Goal: Information Seeking & Learning: Compare options

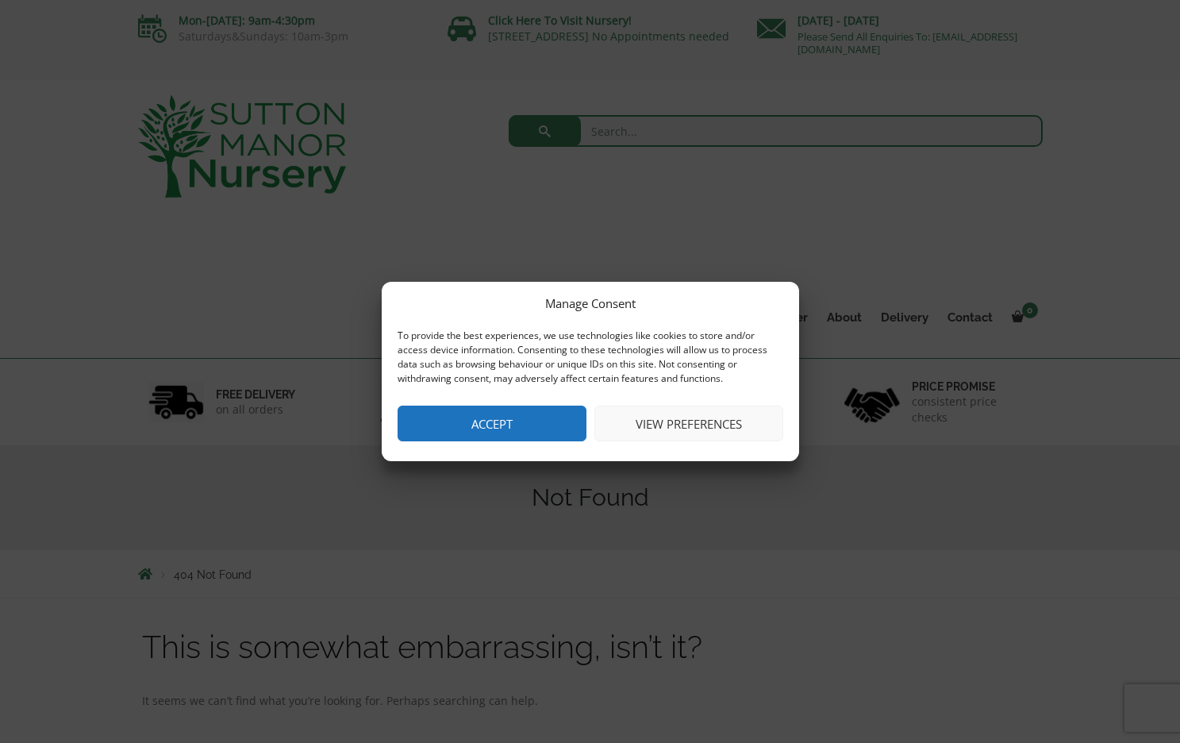
click at [498, 422] on button "Accept" at bounding box center [492, 424] width 189 height 36
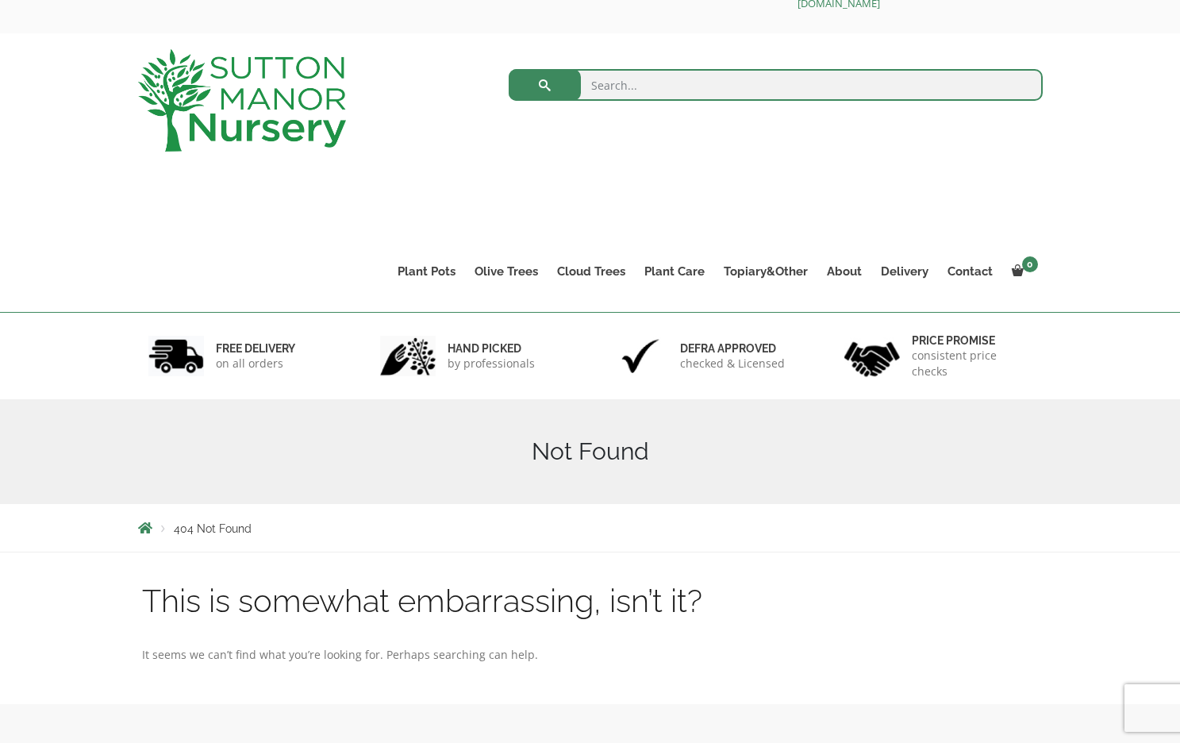
scroll to position [48, 0]
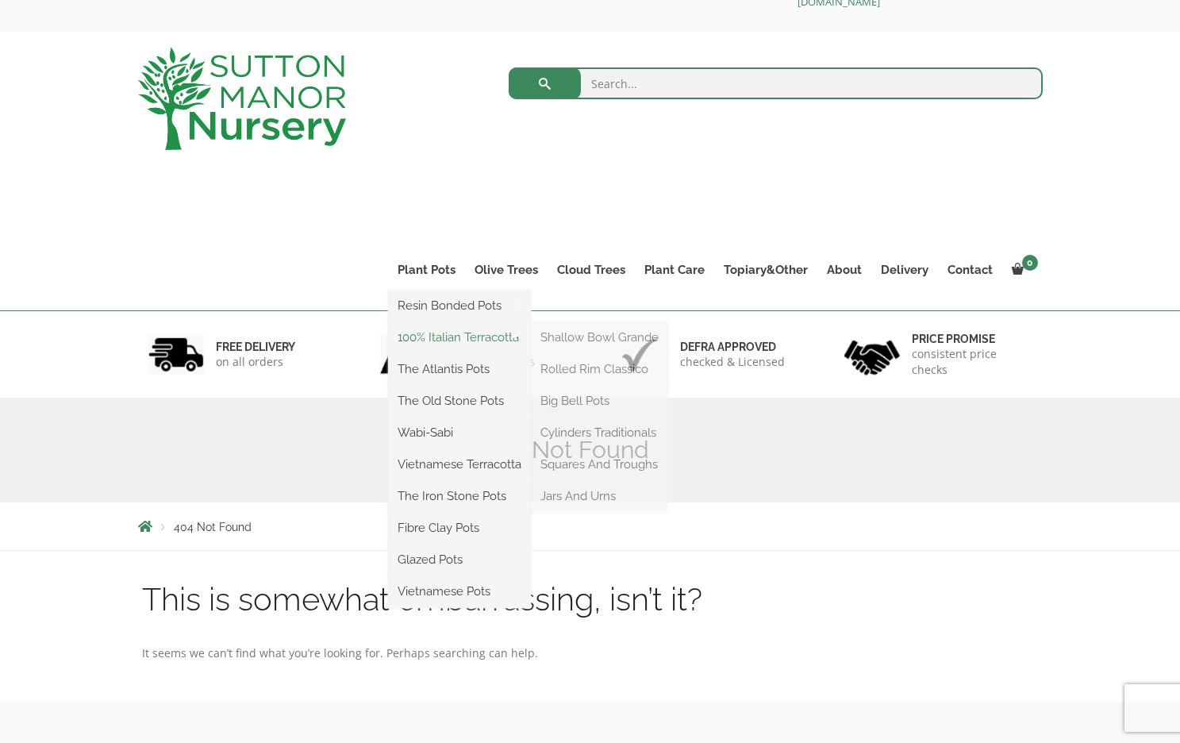
click at [435, 337] on link "100% Italian Terracotta" at bounding box center [459, 337] width 143 height 24
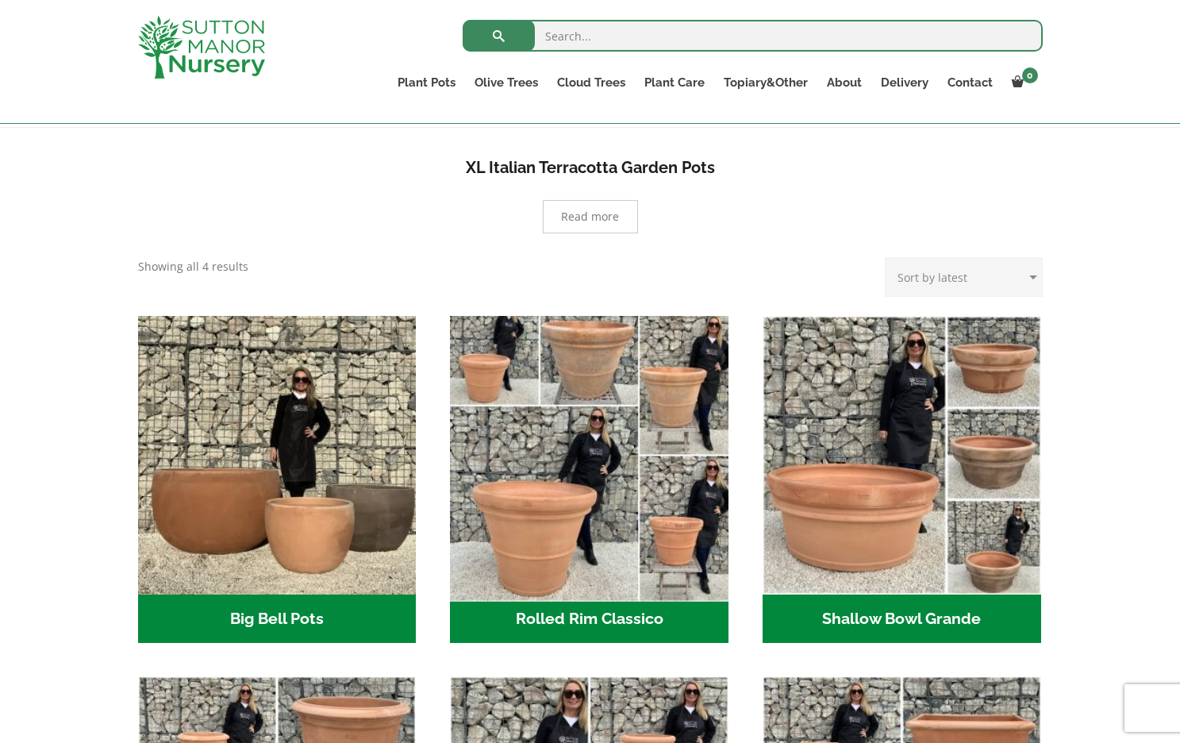
scroll to position [322, 0]
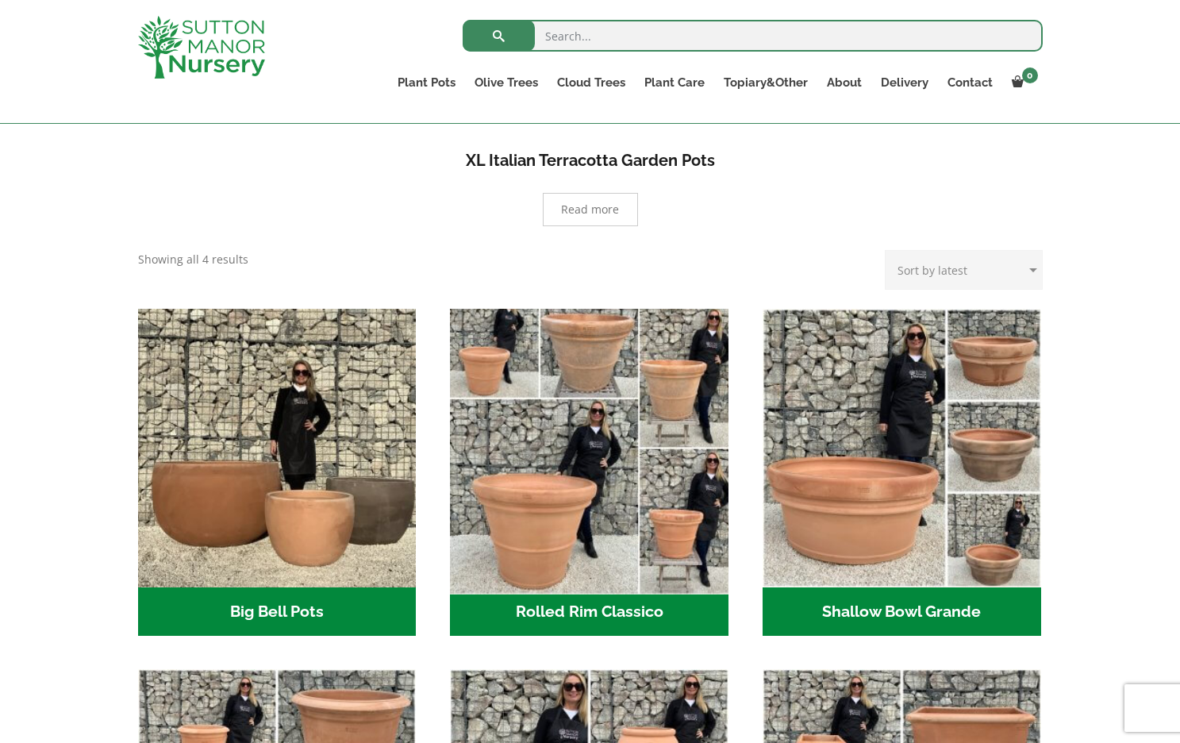
click at [632, 506] on img "Visit product category Rolled Rim Classico" at bounding box center [590, 448] width 292 height 292
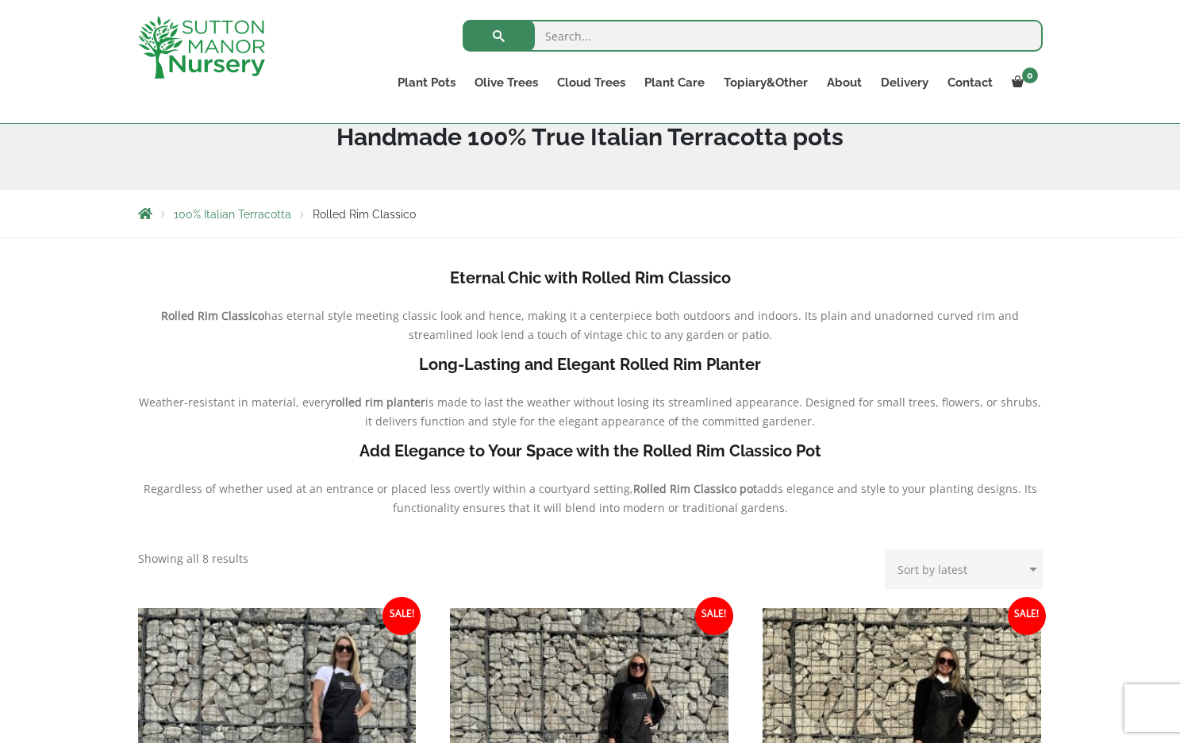
scroll to position [164, 0]
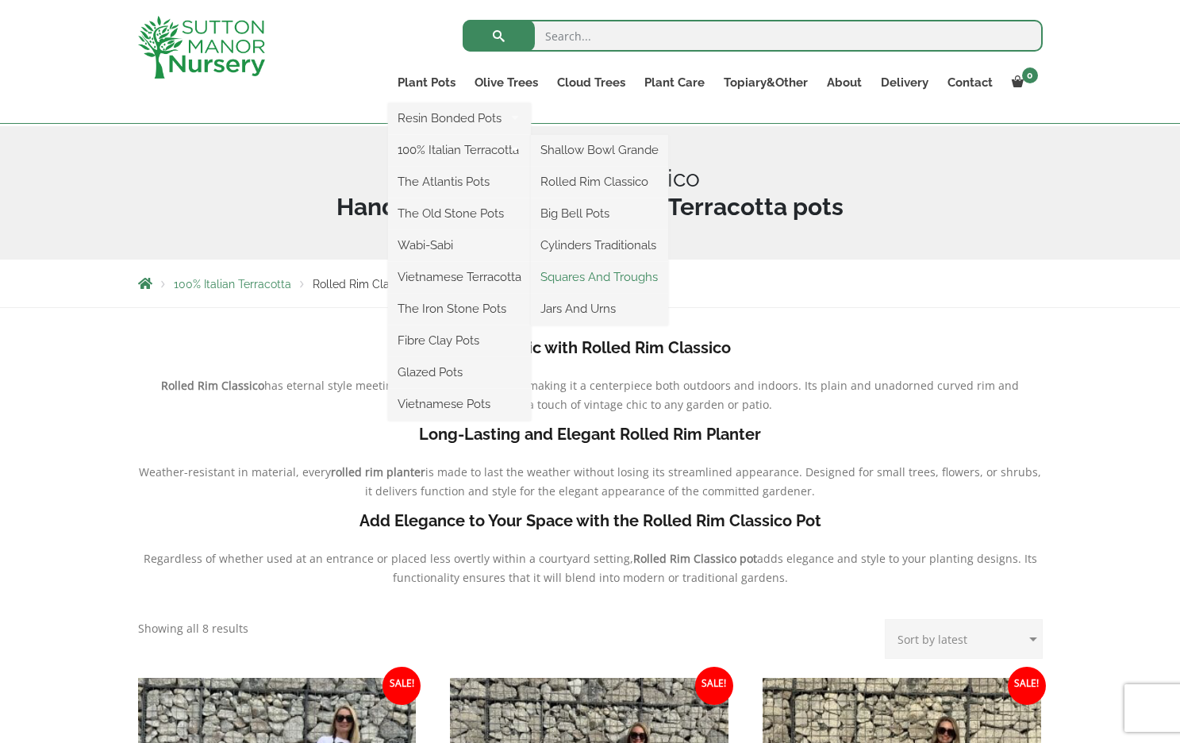
click at [576, 275] on link "Squares And Troughs" at bounding box center [599, 277] width 137 height 24
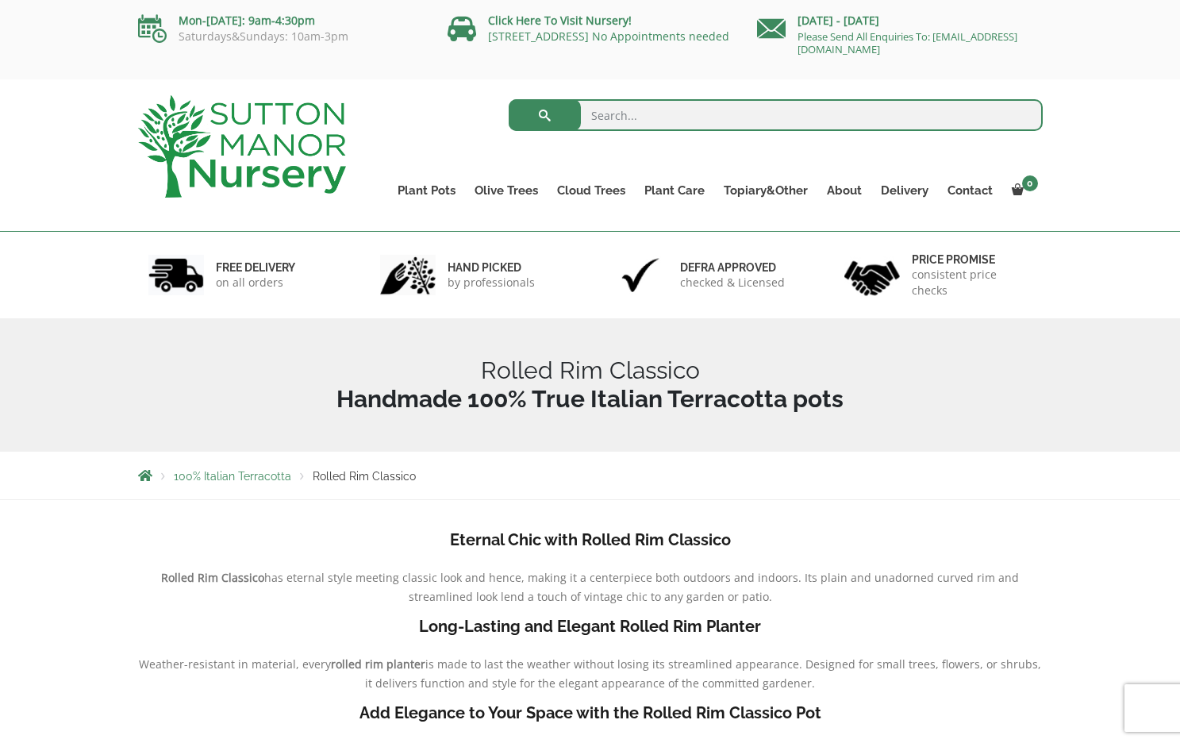
scroll to position [0, 0]
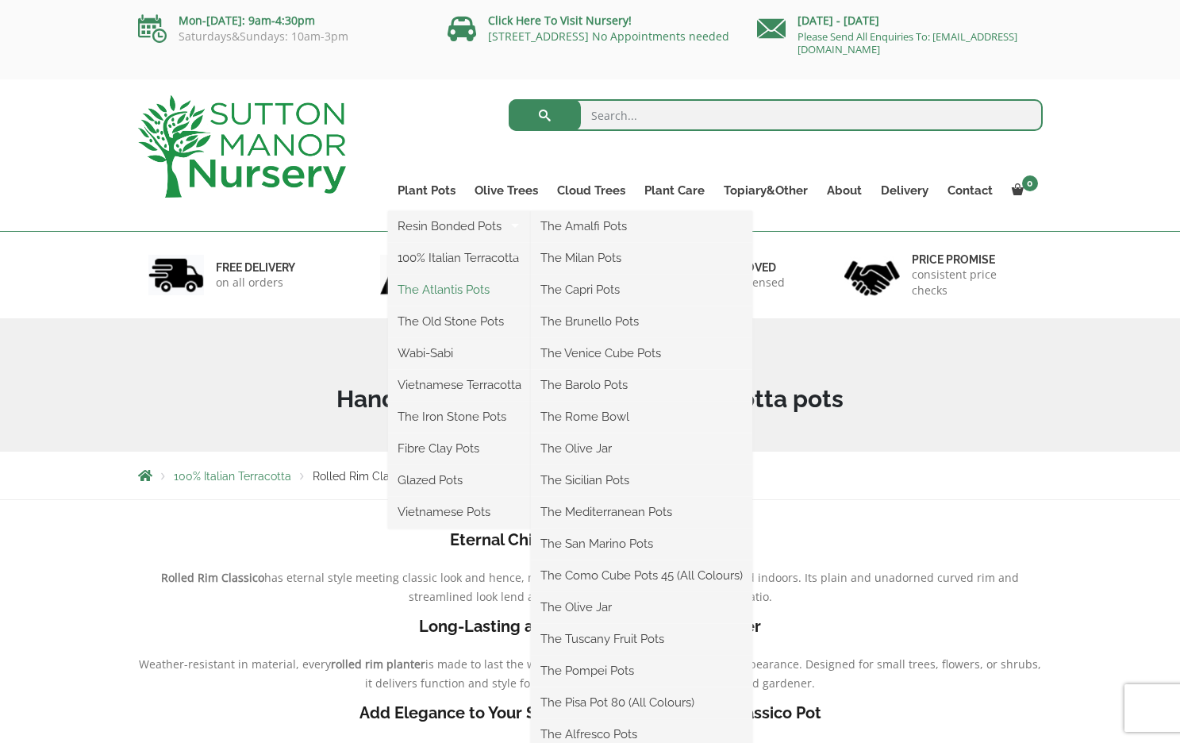
click at [435, 287] on link "The Atlantis Pots" at bounding box center [459, 290] width 143 height 24
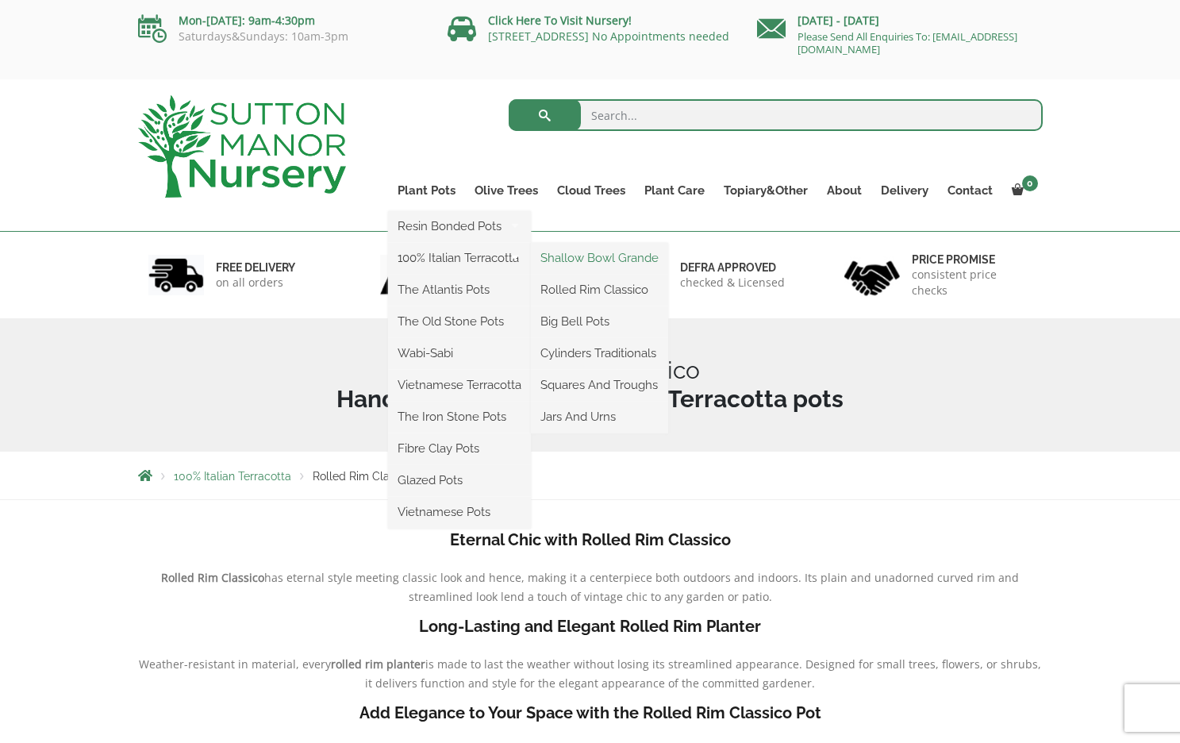
click at [567, 260] on link "Shallow Bowl Grande" at bounding box center [599, 258] width 137 height 24
click at [572, 289] on link "Rolled Rim Classico" at bounding box center [599, 290] width 137 height 24
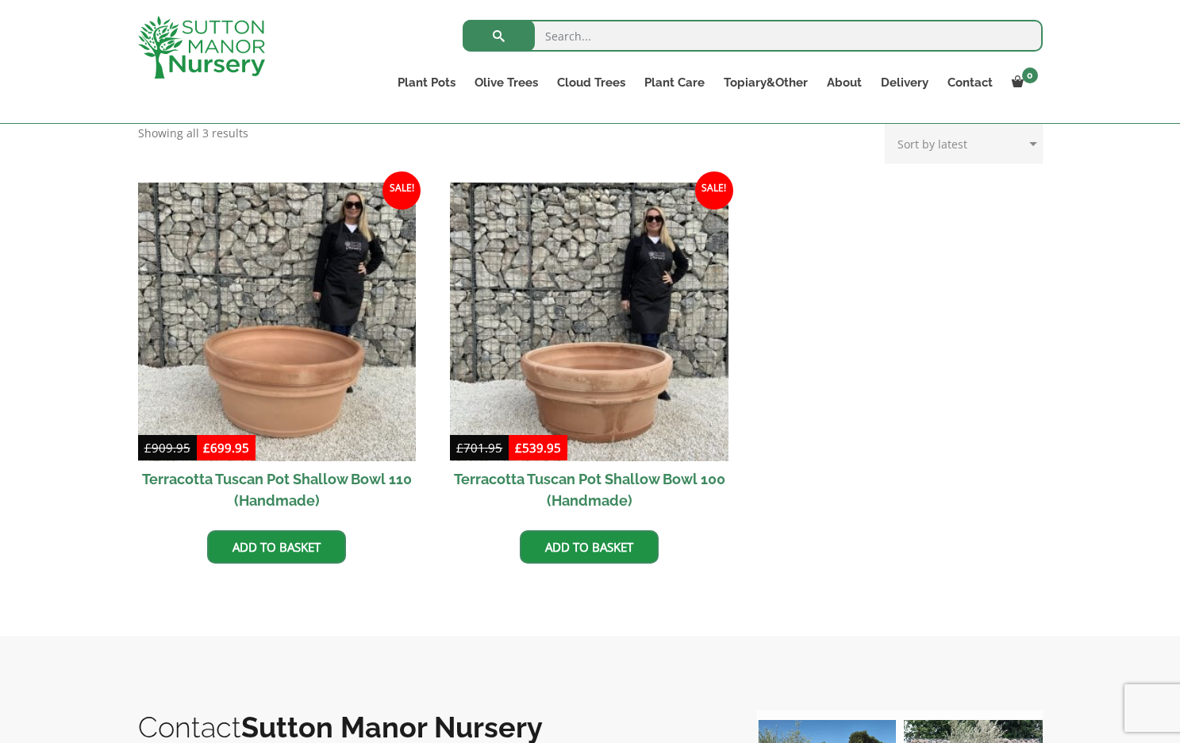
scroll to position [518, 0]
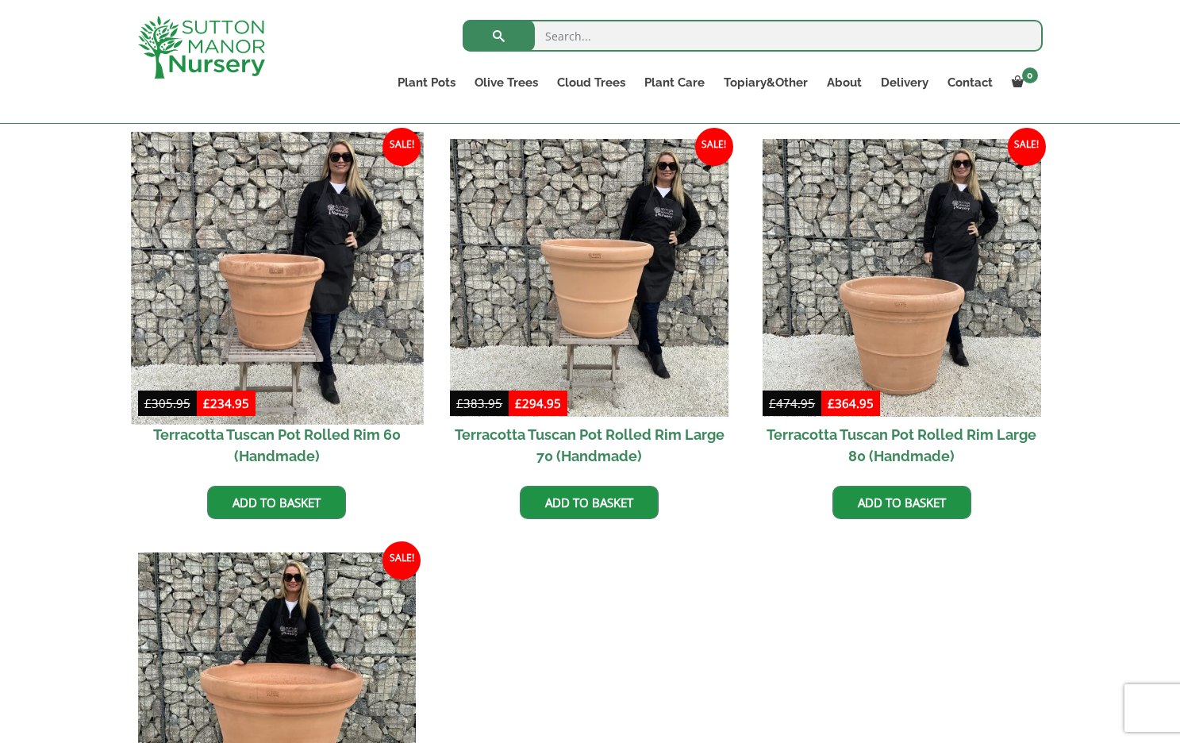
scroll to position [1100, 0]
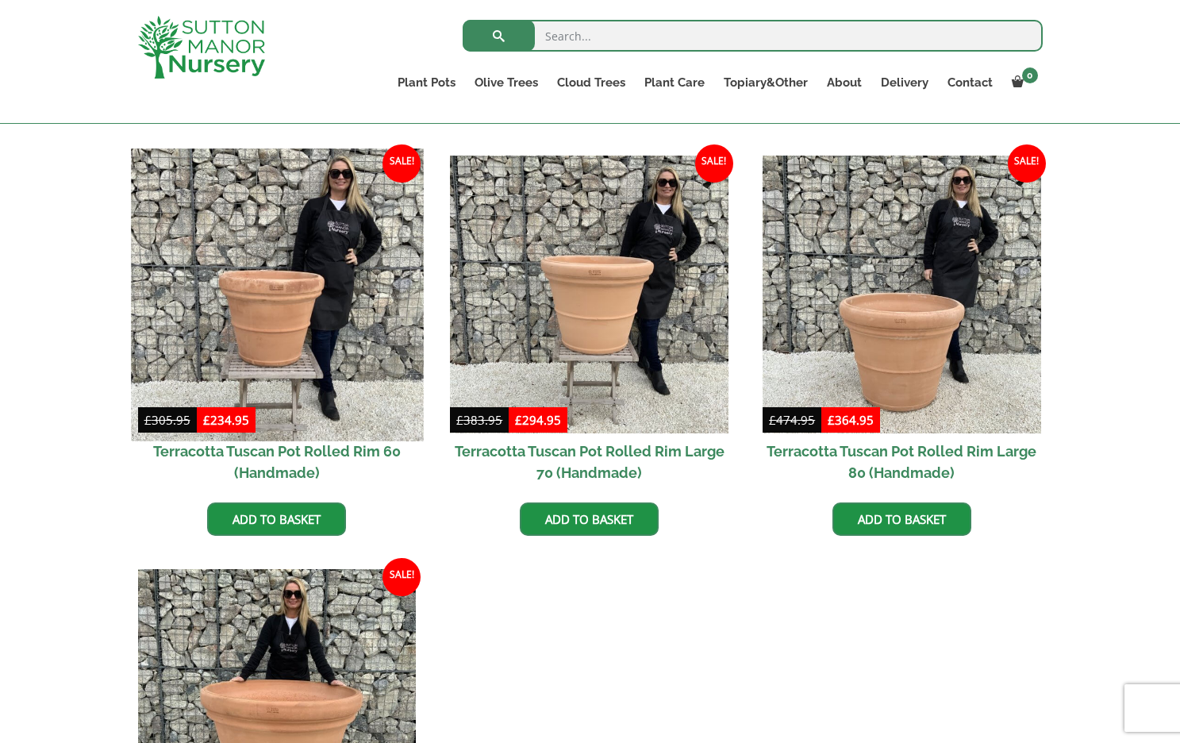
click at [344, 330] on img at bounding box center [277, 294] width 292 height 292
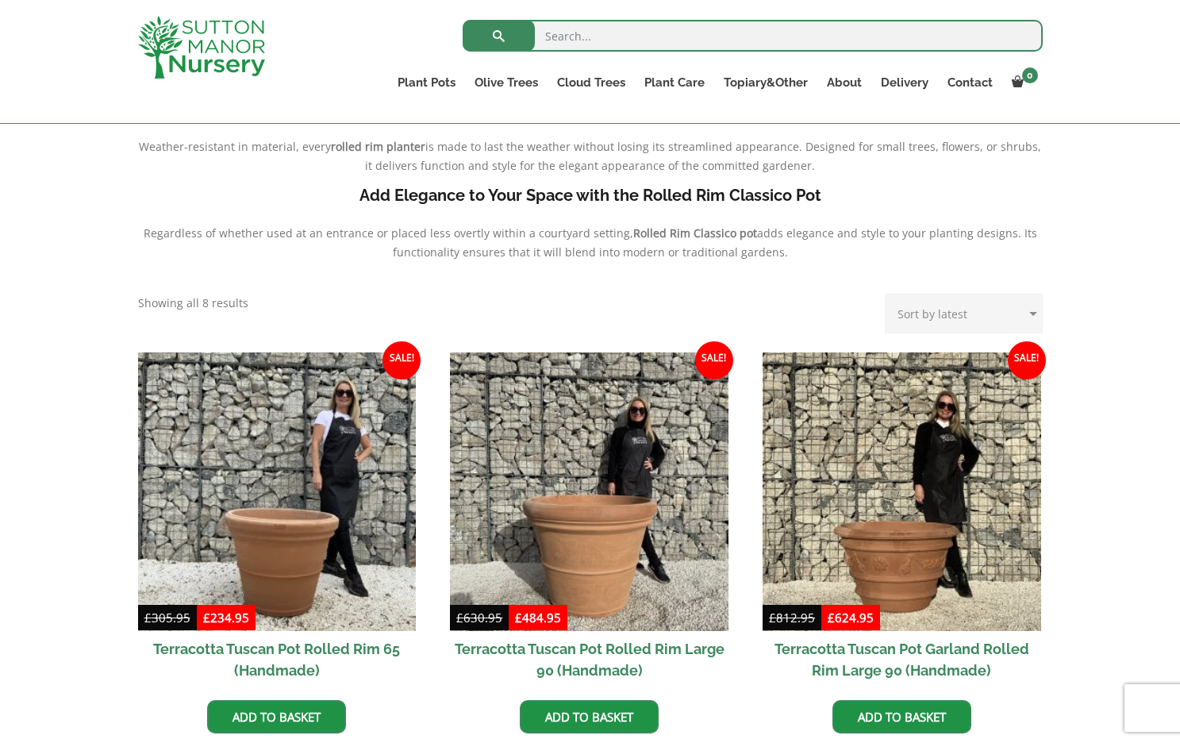
scroll to position [450, 0]
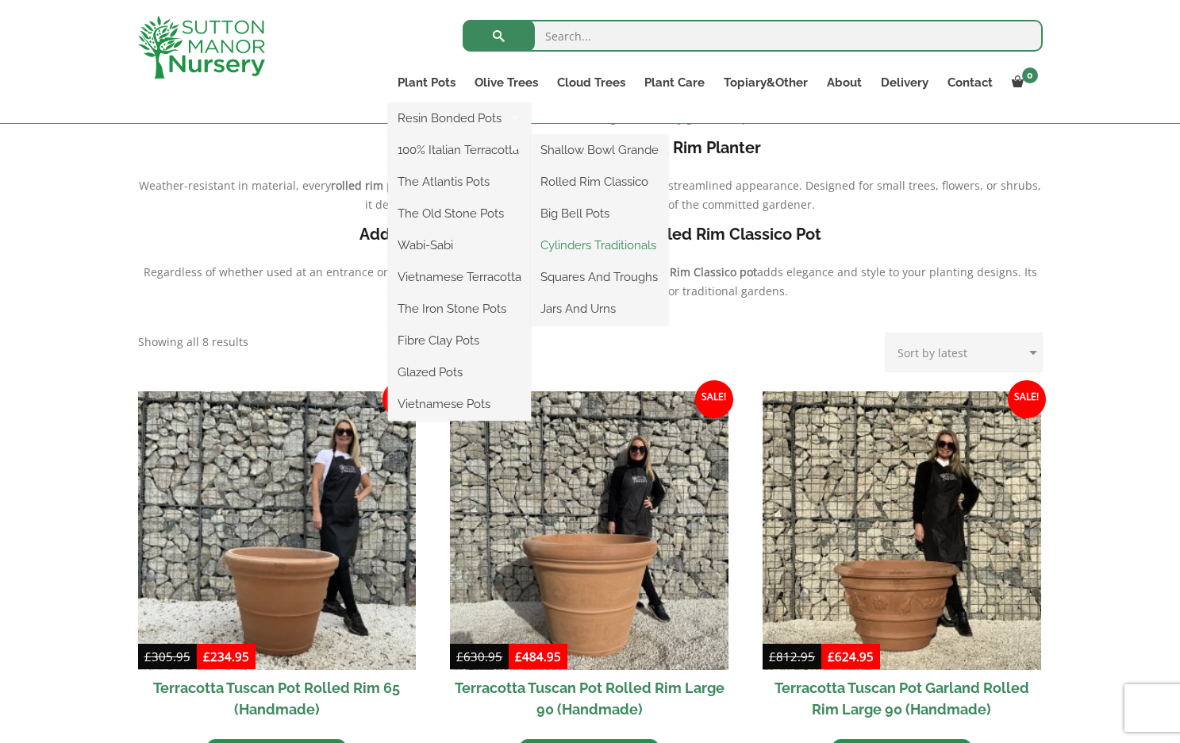
click at [603, 243] on link "Cylinders Traditionals" at bounding box center [599, 245] width 137 height 24
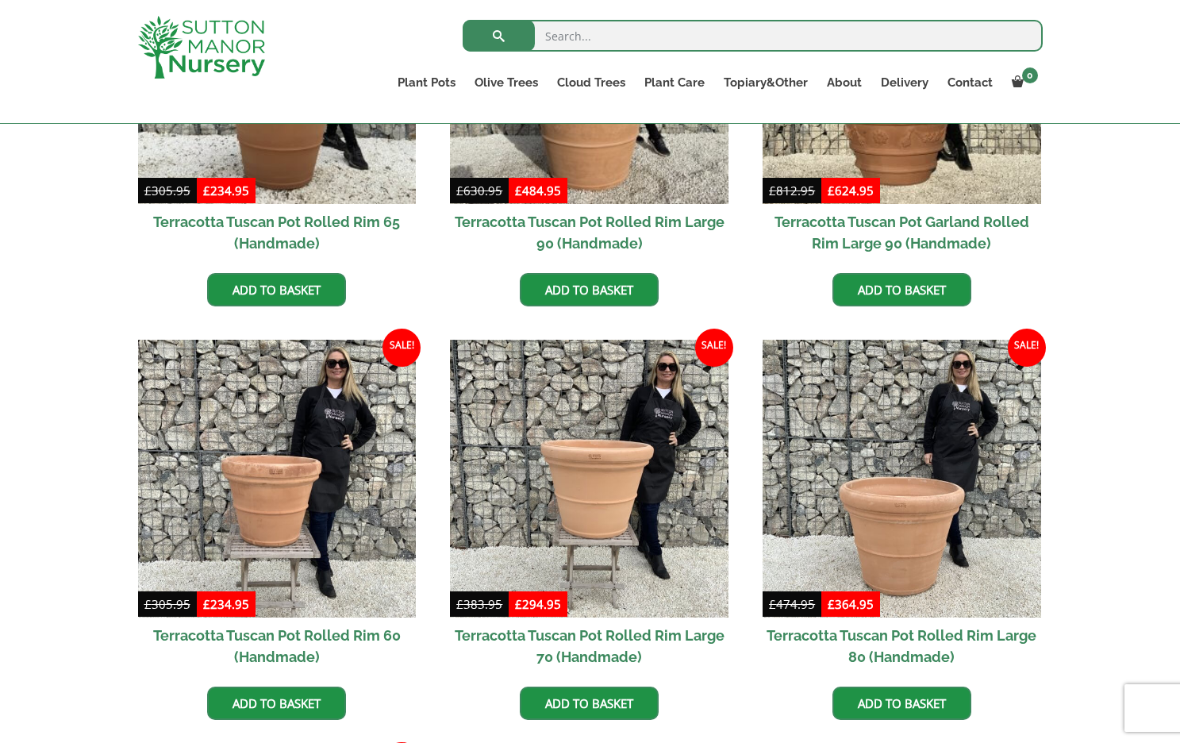
scroll to position [925, 0]
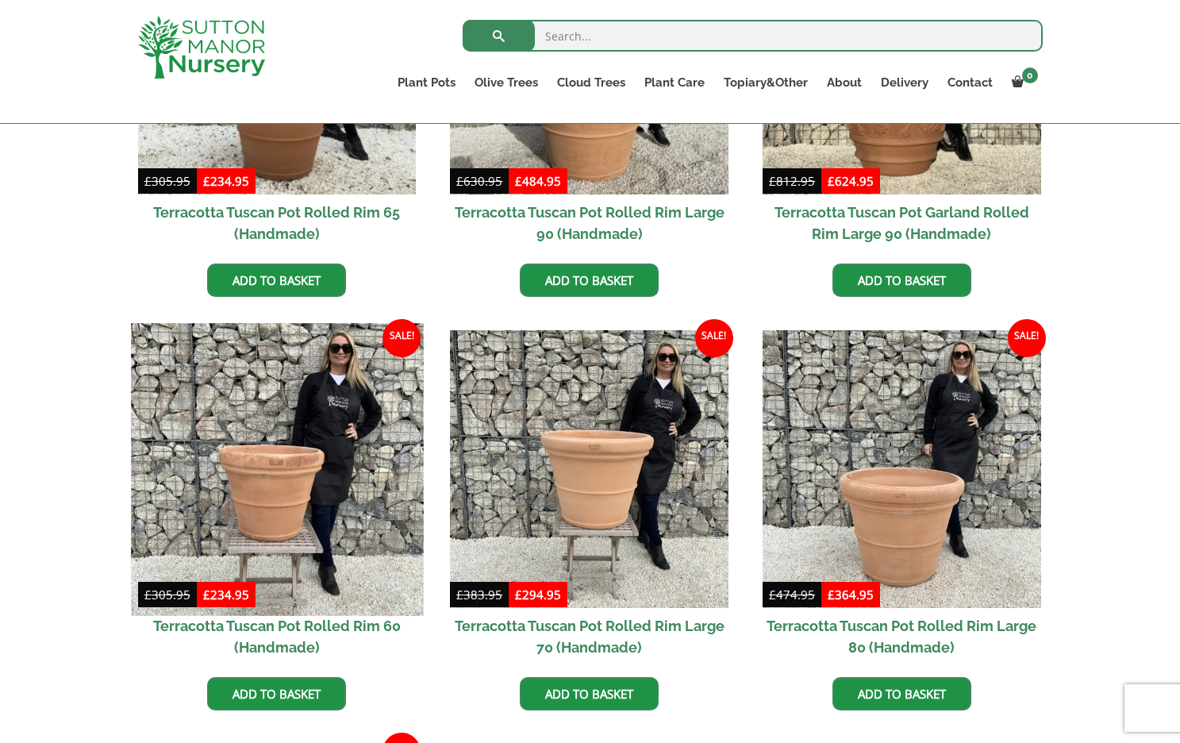
click at [314, 436] on img at bounding box center [277, 469] width 292 height 292
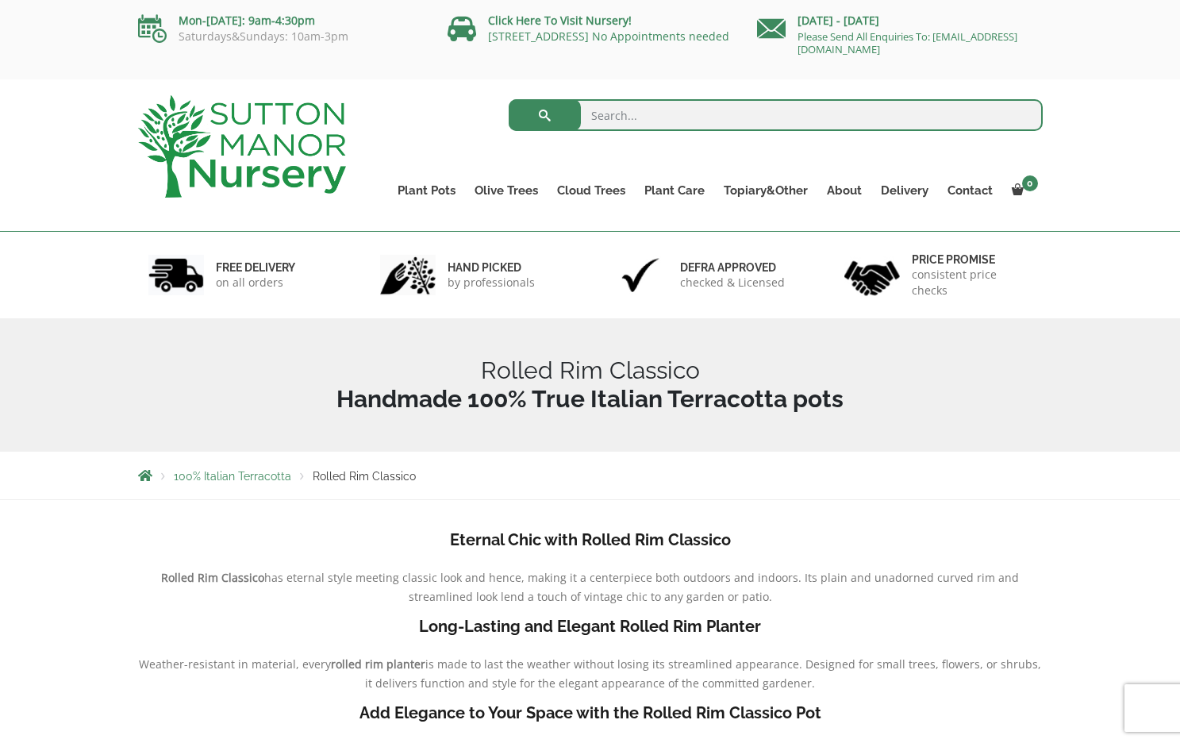
scroll to position [0, 0]
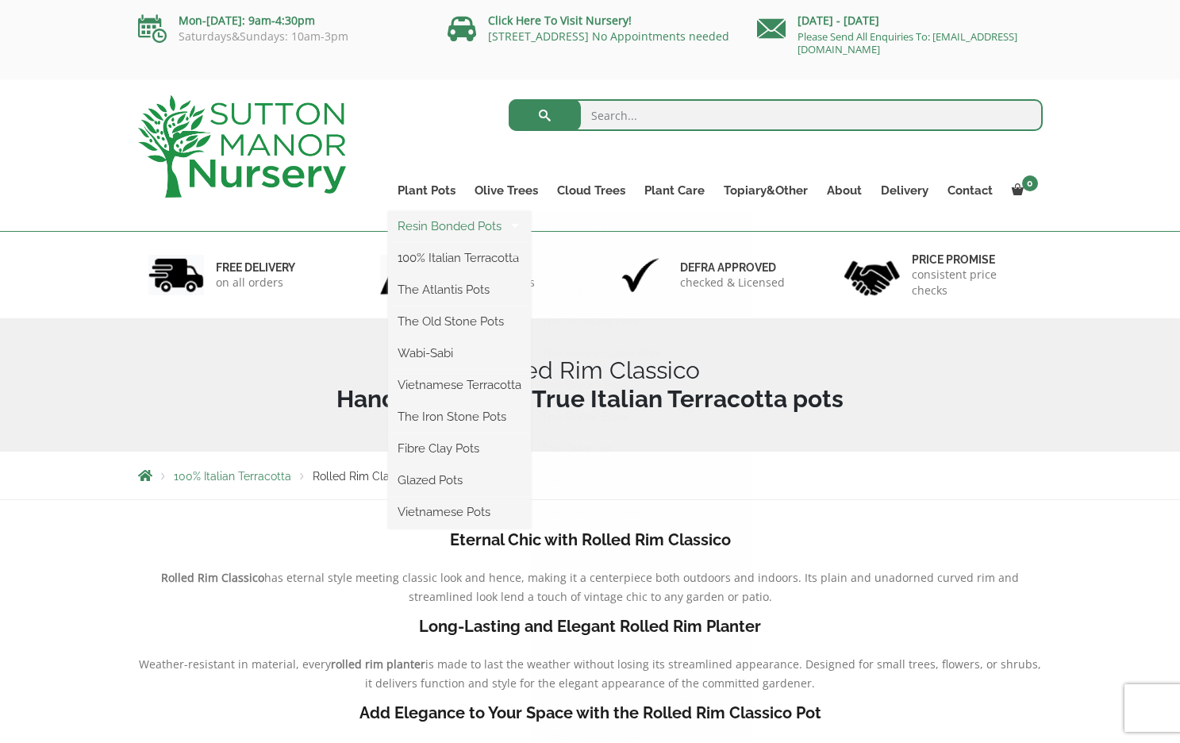
click at [433, 231] on link "Resin Bonded Pots" at bounding box center [459, 226] width 143 height 24
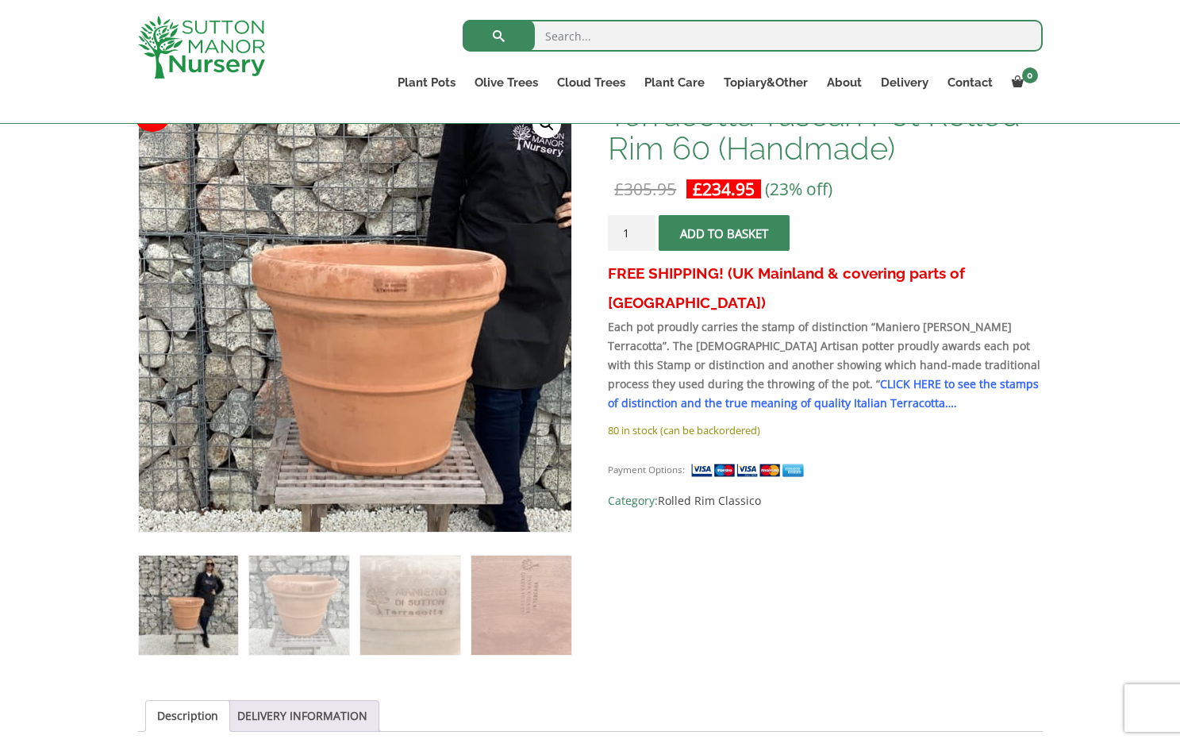
scroll to position [268, 0]
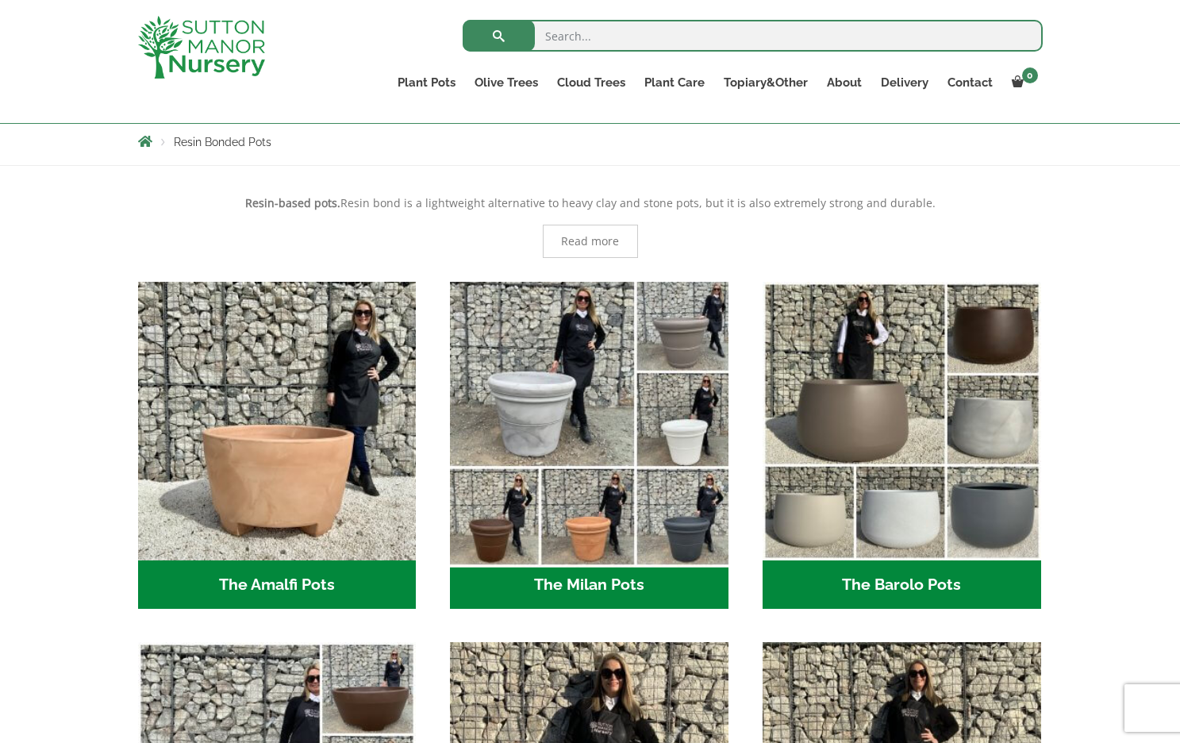
scroll to position [280, 0]
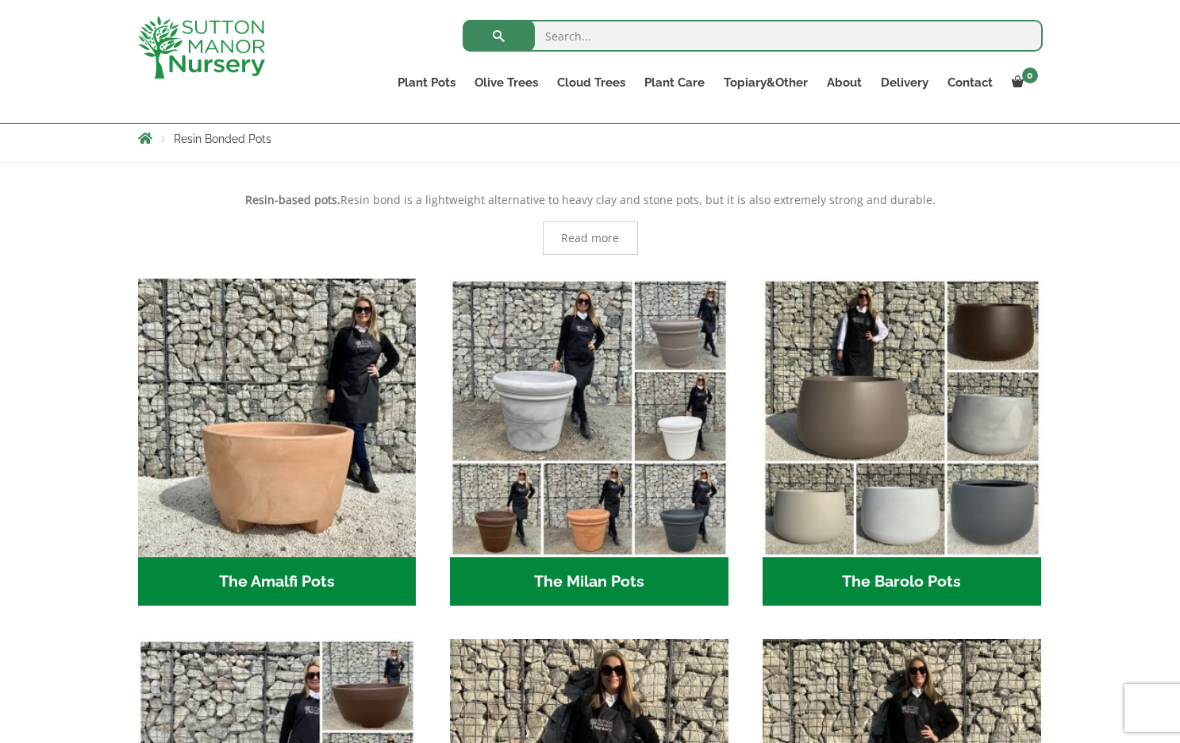
click at [523, 575] on h2 "The Milan Pots (35)" at bounding box center [589, 581] width 279 height 49
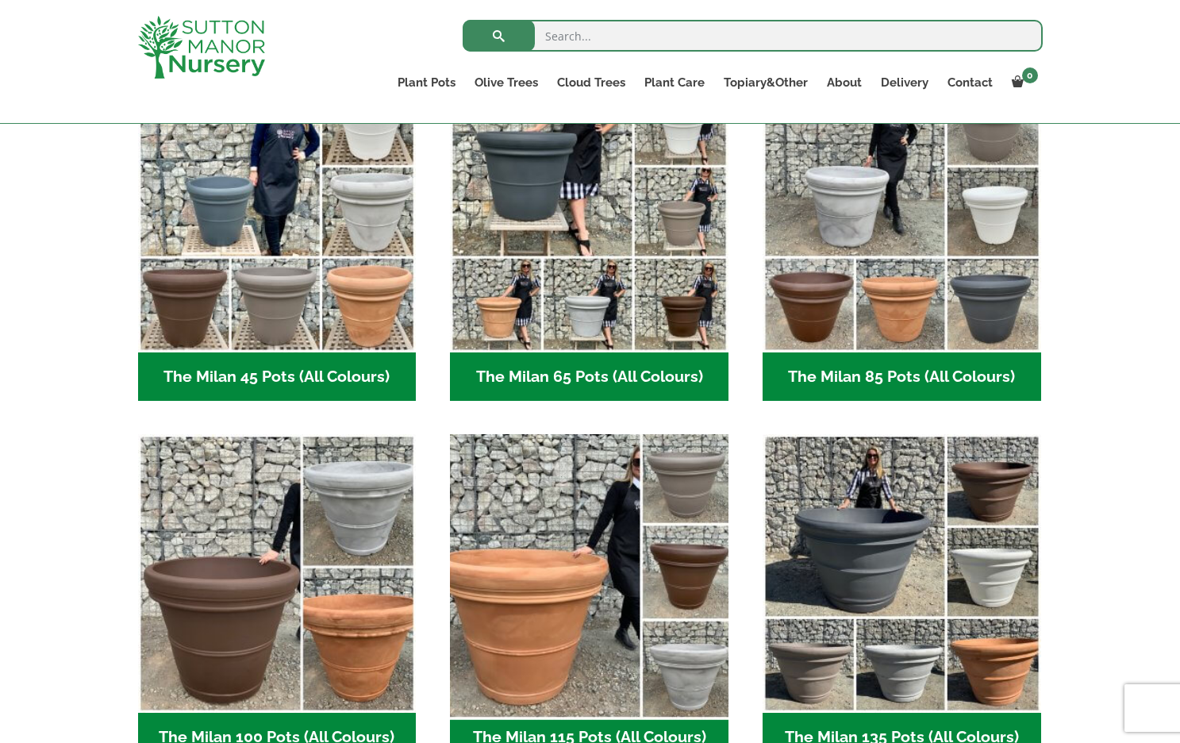
scroll to position [455, 0]
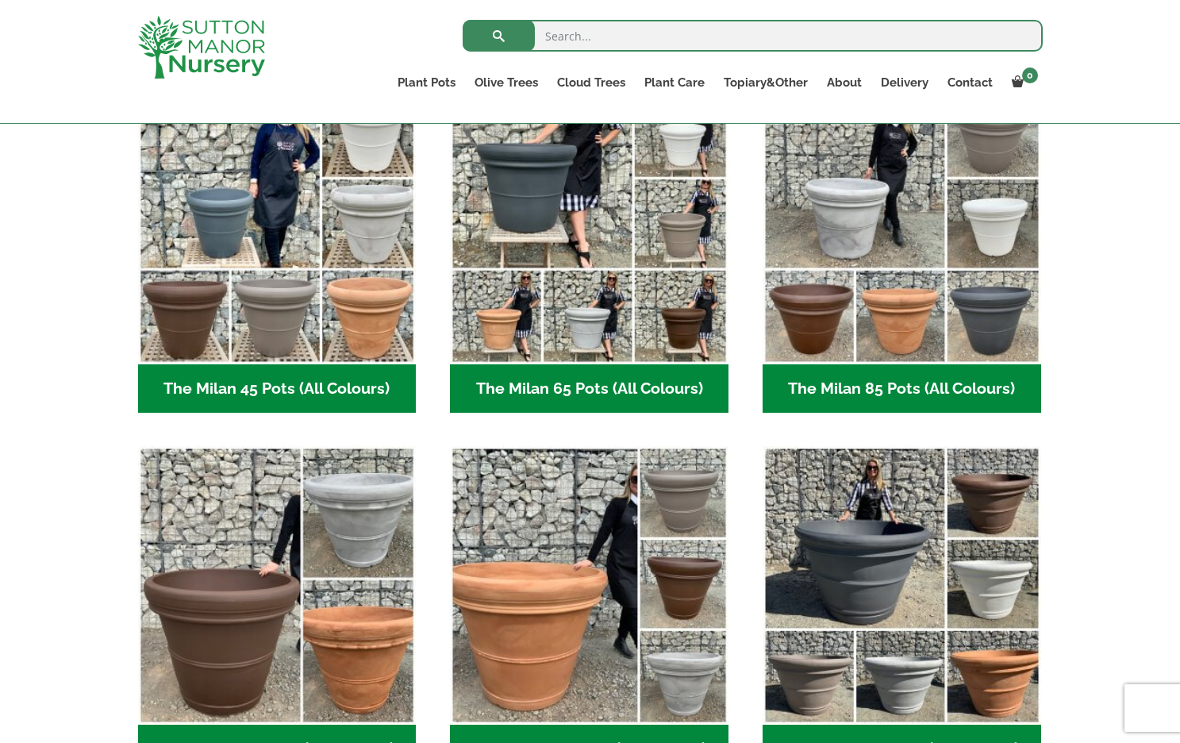
click at [549, 386] on h2 "The Milan 65 Pots (All Colours) (6)" at bounding box center [589, 388] width 279 height 49
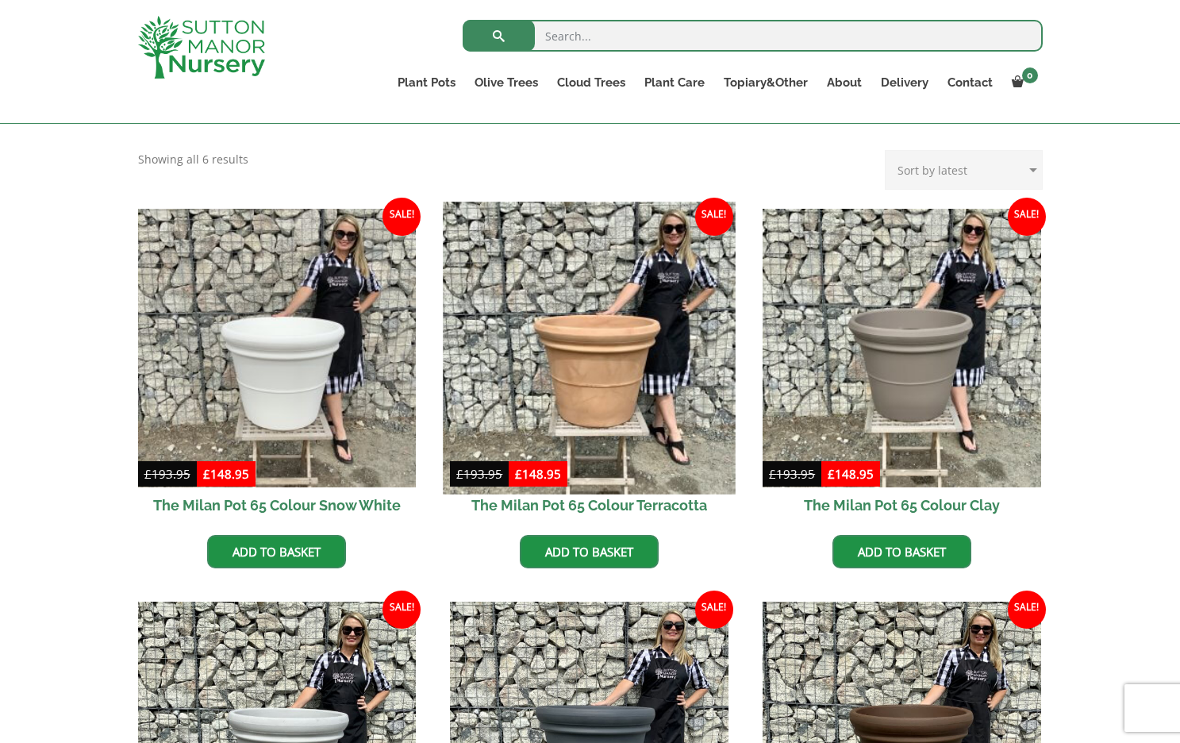
scroll to position [322, 0]
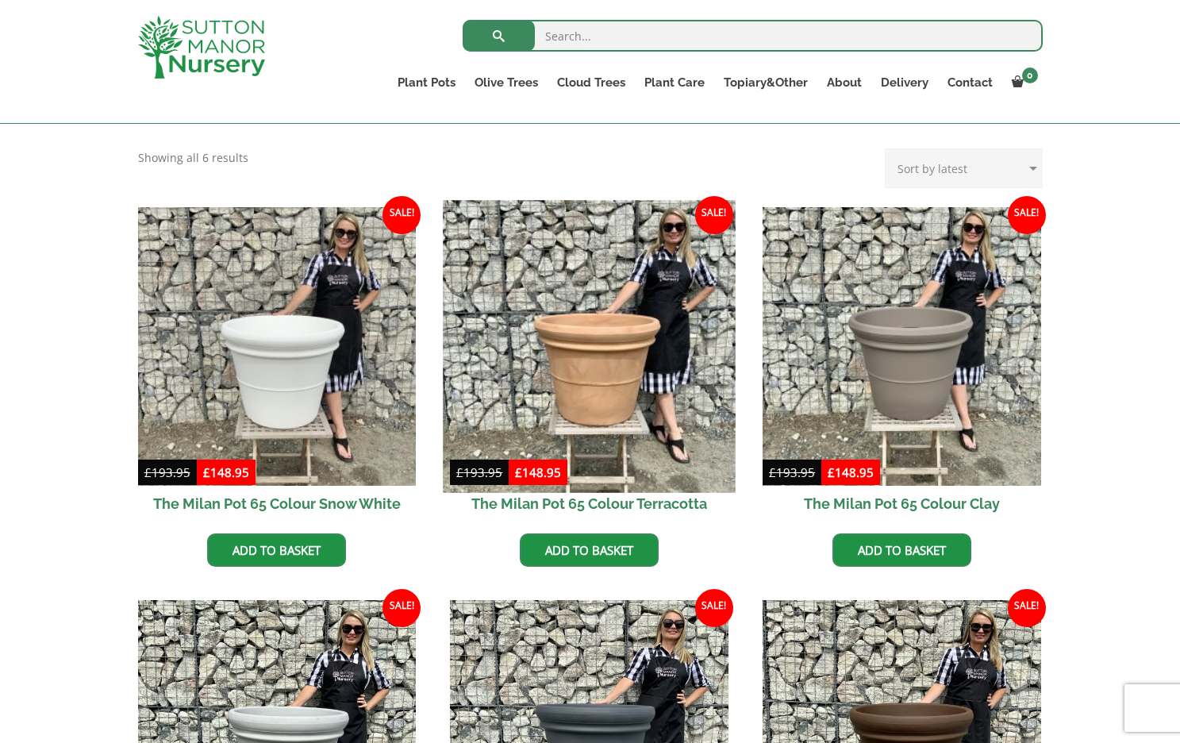
click at [604, 410] on img at bounding box center [590, 346] width 292 height 292
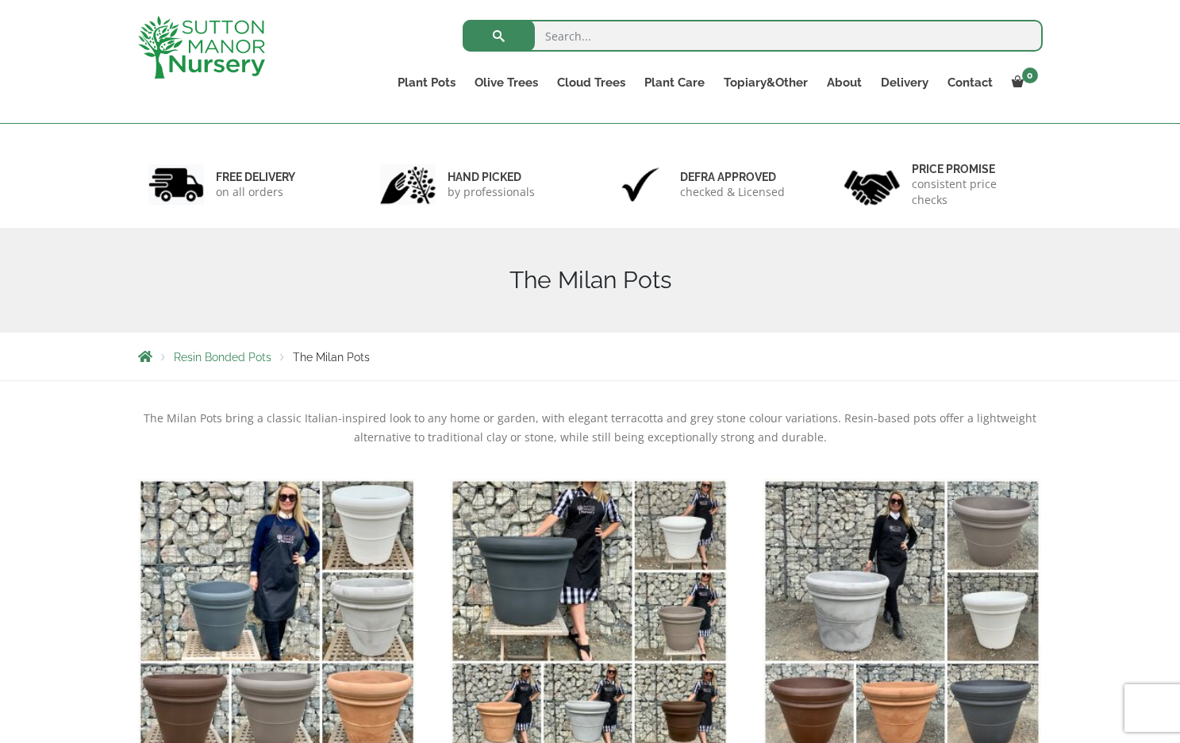
scroll to position [35, 0]
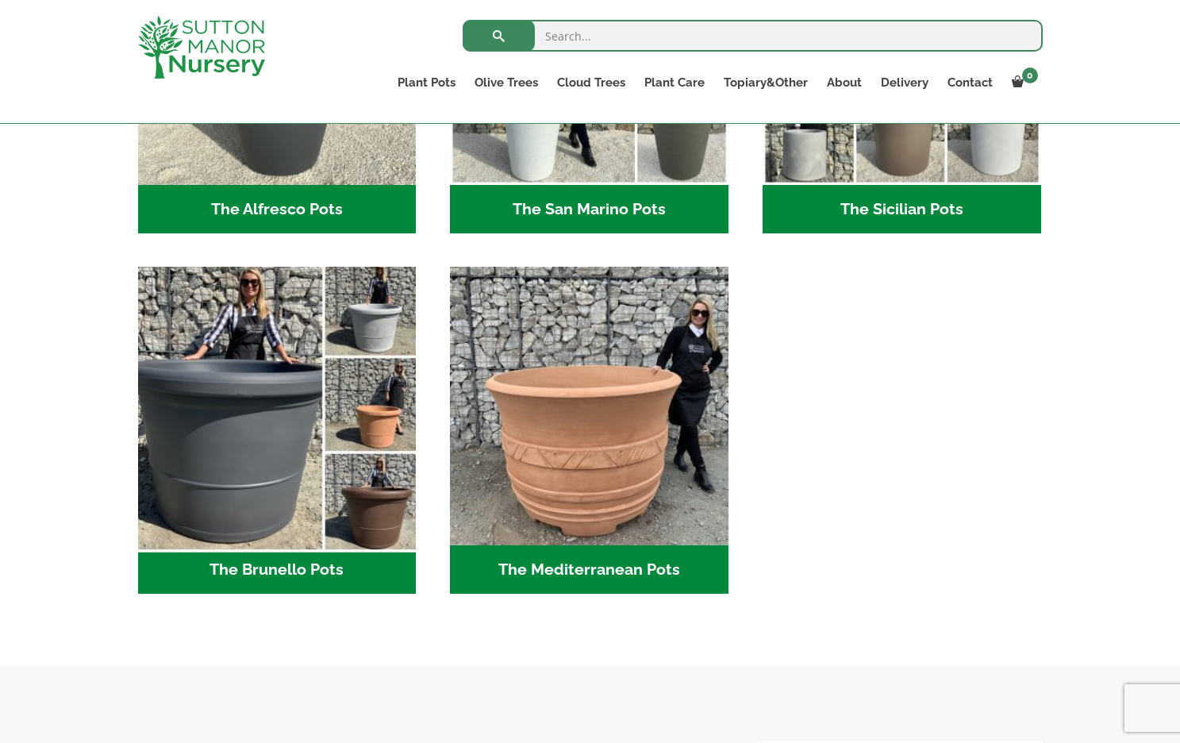
scroll to position [2095, 0]
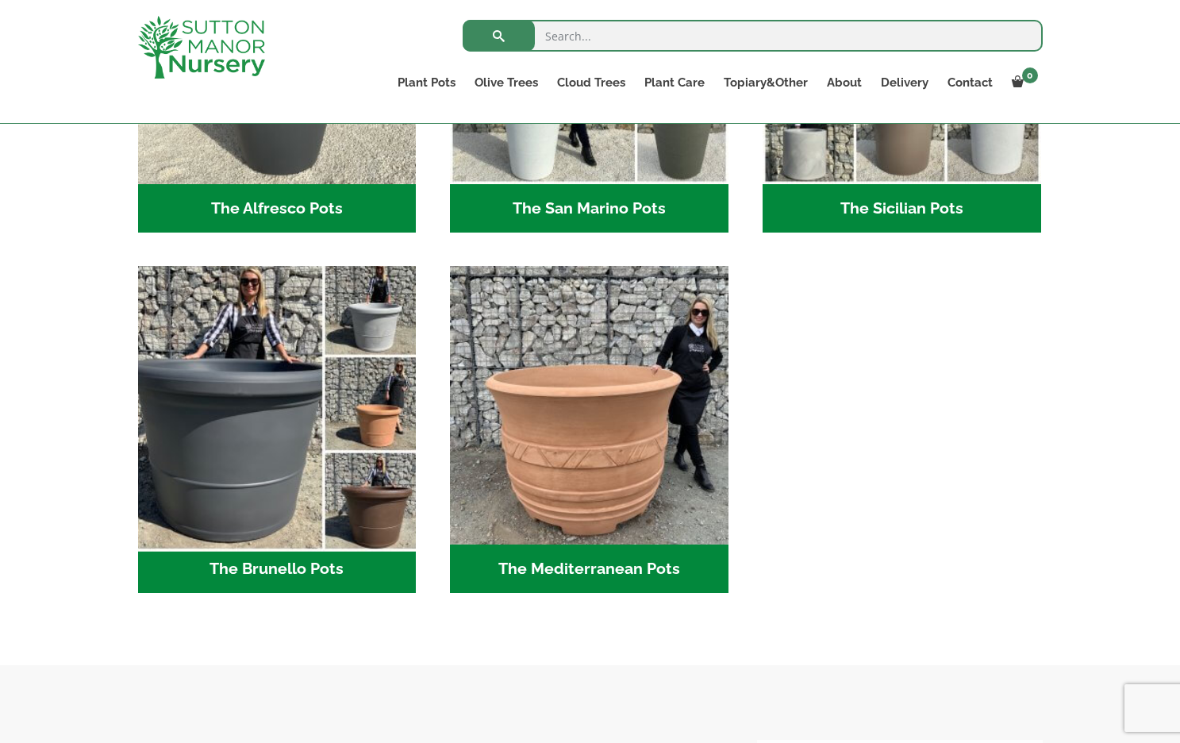
click at [320, 431] on img "Visit product category The Brunello Pots" at bounding box center [277, 406] width 292 height 292
click at [320, 432] on img "Visit product category The Brunello Pots" at bounding box center [277, 406] width 292 height 292
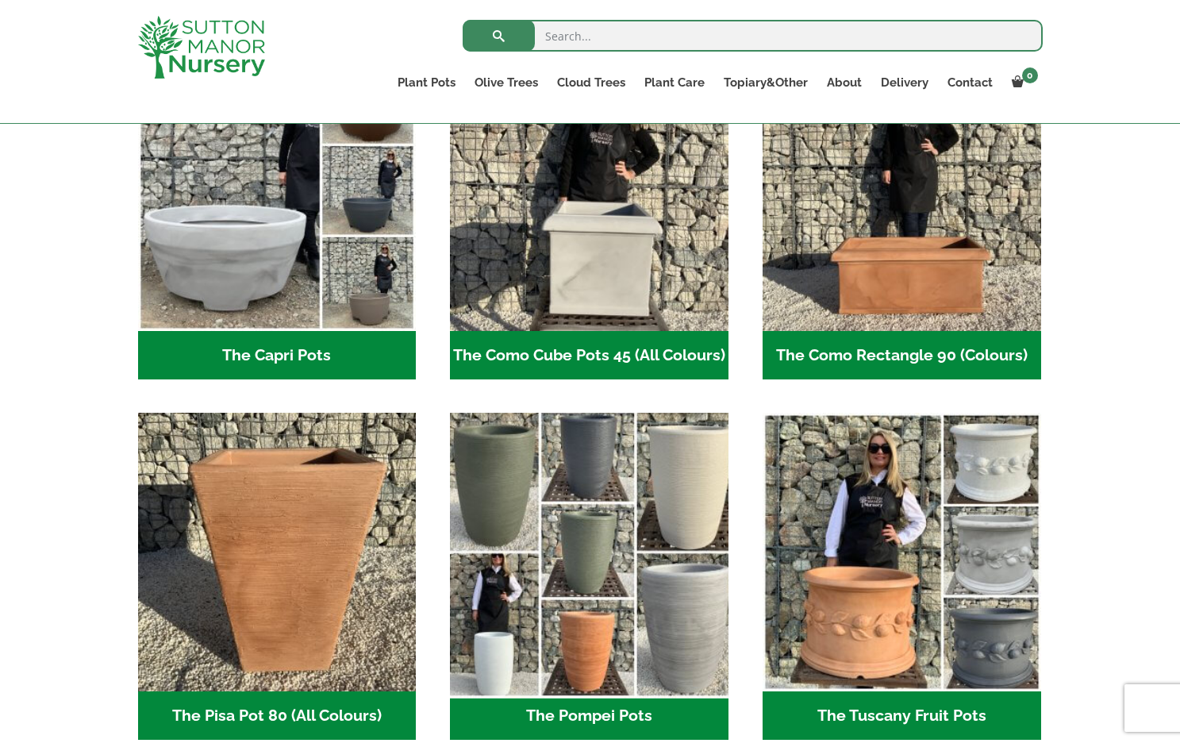
scroll to position [683, 0]
